Goal: Information Seeking & Learning: Find contact information

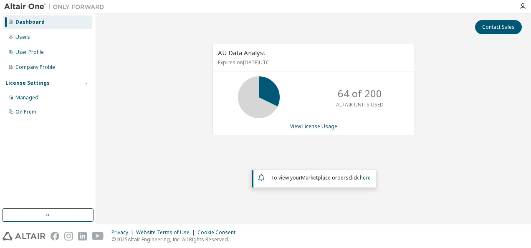
click at [21, 3] on img at bounding box center [56, 7] width 104 height 8
click at [524, 3] on icon "button" at bounding box center [522, 6] width 7 height 7
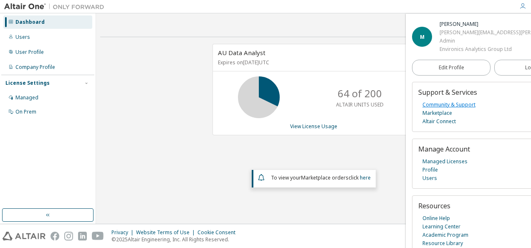
click at [460, 109] on link "Community & Support" at bounding box center [448, 105] width 53 height 8
